Goal: Transaction & Acquisition: Download file/media

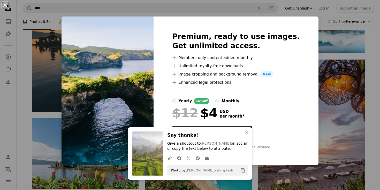
click at [6, 5] on button "An X shape" at bounding box center [5, 5] width 6 height 6
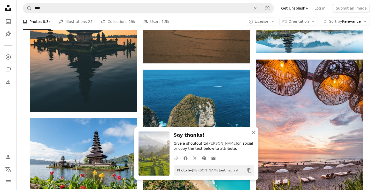
click at [252, 133] on icon "button" at bounding box center [253, 133] width 4 height 4
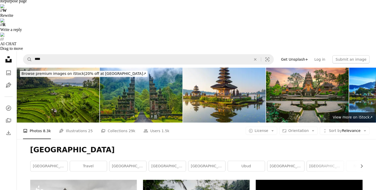
scroll to position [64, 0]
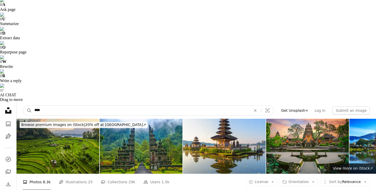
click at [97, 106] on input "****" at bounding box center [141, 111] width 218 height 10
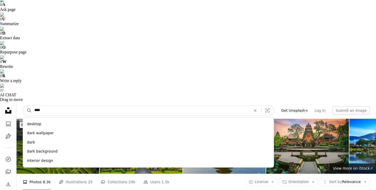
type input "*****"
click button "A magnifying glass" at bounding box center [27, 111] width 9 height 10
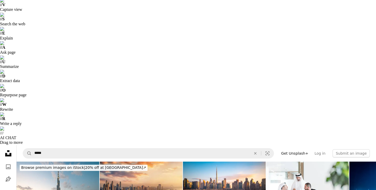
scroll to position [44, 0]
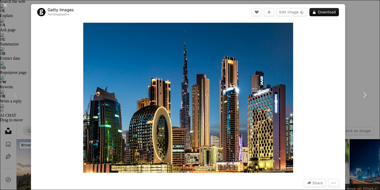
click at [4, 5] on button "An X shape" at bounding box center [5, 5] width 6 height 6
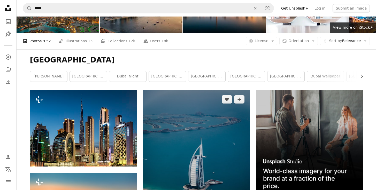
scroll to position [208, 0]
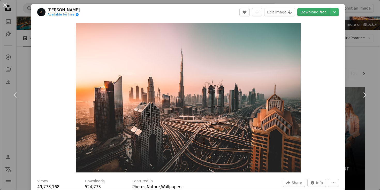
click at [306, 13] on link "Download free" at bounding box center [313, 12] width 33 height 8
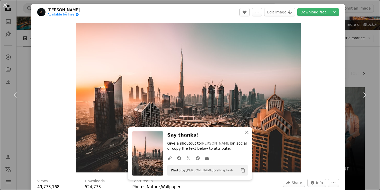
click at [245, 133] on icon "An X shape" at bounding box center [247, 132] width 6 height 6
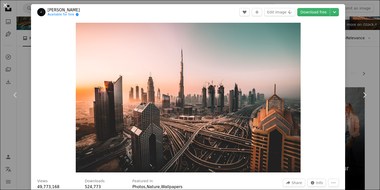
click at [6, 6] on button "An X shape" at bounding box center [5, 5] width 6 height 6
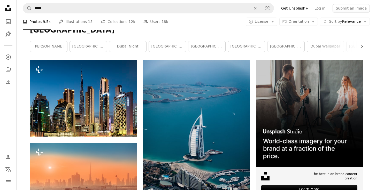
scroll to position [235, 0]
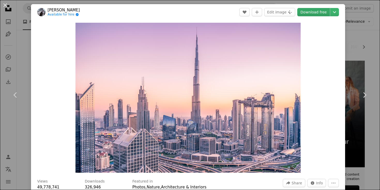
click at [309, 12] on link "Download free" at bounding box center [313, 12] width 33 height 8
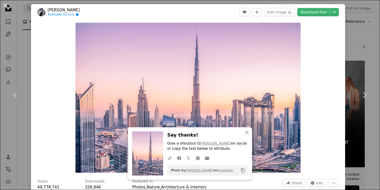
click at [5, 4] on button "An X shape" at bounding box center [5, 5] width 6 height 6
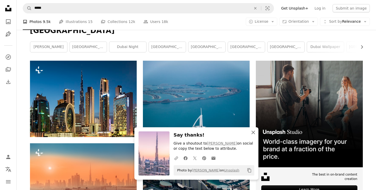
click at [253, 133] on icon "button" at bounding box center [253, 133] width 4 height 4
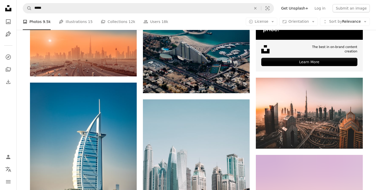
scroll to position [363, 0]
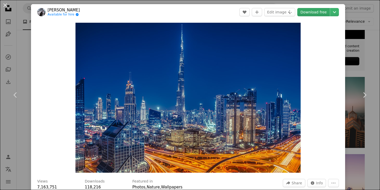
click at [313, 12] on link "Download free" at bounding box center [313, 12] width 33 height 8
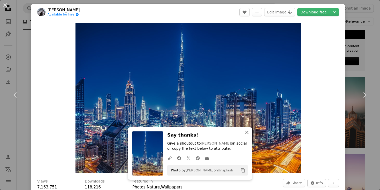
click at [245, 133] on icon "button" at bounding box center [247, 133] width 4 height 4
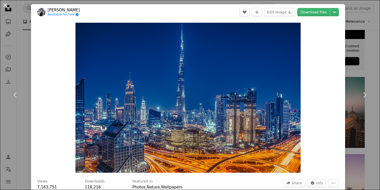
click at [4, 6] on button "An X shape" at bounding box center [5, 5] width 6 height 6
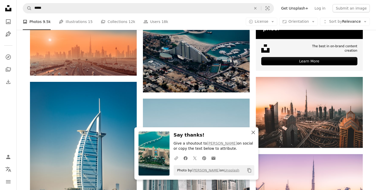
click at [252, 133] on icon "button" at bounding box center [253, 133] width 4 height 4
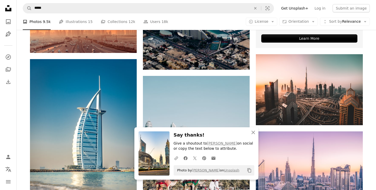
scroll to position [394, 0]
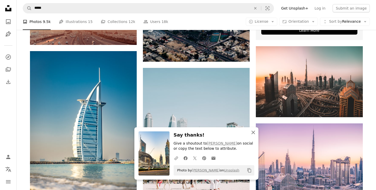
click at [253, 131] on icon "button" at bounding box center [253, 133] width 4 height 4
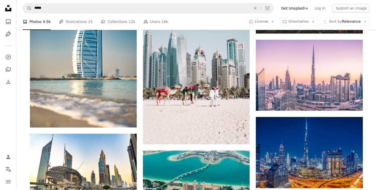
scroll to position [487, 0]
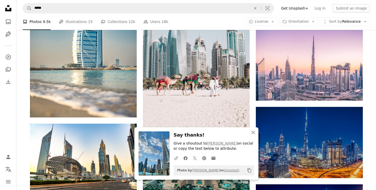
scroll to position [529, 0]
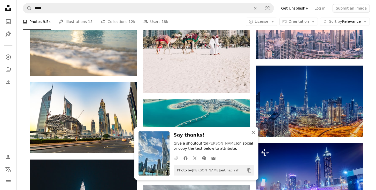
click at [254, 133] on icon "An X shape" at bounding box center [253, 132] width 6 height 6
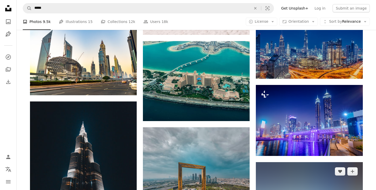
scroll to position [583, 0]
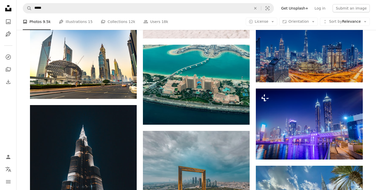
click at [373, 13] on nav "A magnifying glass ***** An X shape Visual search Filters Get Unsplash+ Log in …" at bounding box center [196, 8] width 359 height 17
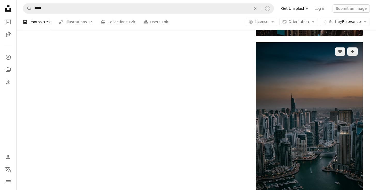
scroll to position [1088, 0]
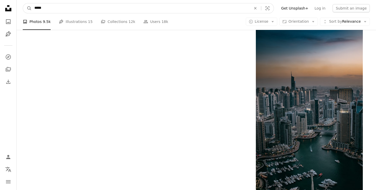
click at [69, 8] on input "*****" at bounding box center [141, 8] width 218 height 10
type input "*"
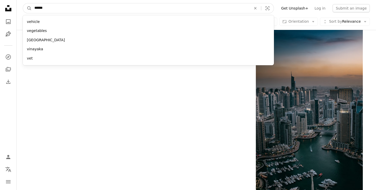
type input "*******"
click button "A magnifying glass" at bounding box center [27, 8] width 9 height 10
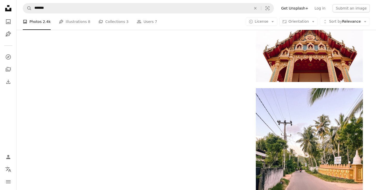
scroll to position [1023, 0]
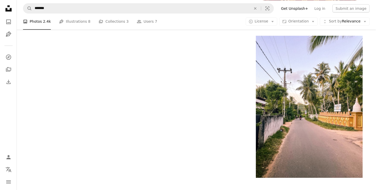
scroll to position [1025, 0]
